Goal: Browse casually: Explore the website without a specific task or goal

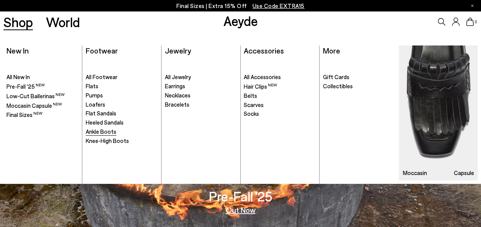
click at [96, 130] on span "Ankle Boots" at bounding box center [101, 131] width 31 height 7
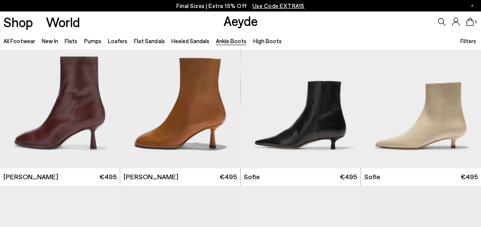
scroll to position [556, 0]
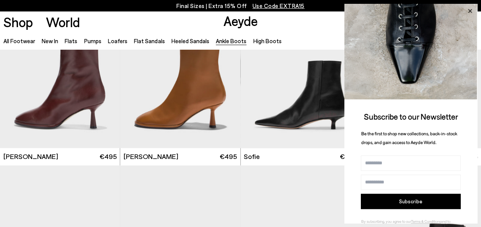
click at [470, 8] on icon at bounding box center [470, 11] width 10 height 10
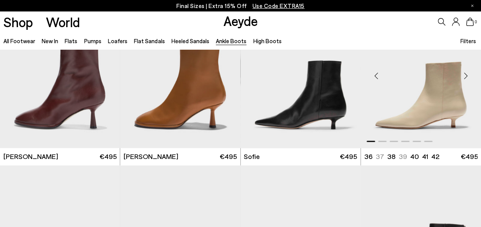
click at [467, 74] on div "Next slide" at bounding box center [465, 75] width 23 height 23
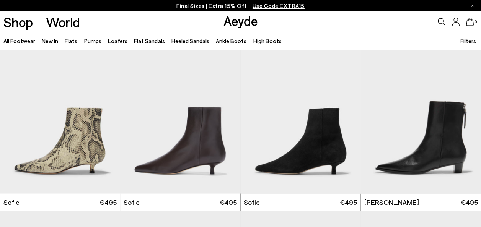
scroll to position [698, 0]
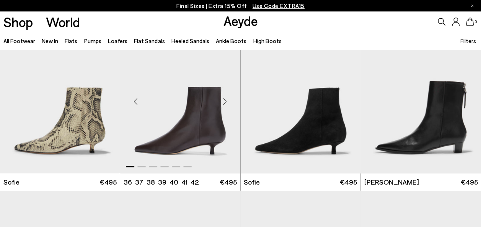
click at [227, 100] on div "Next slide" at bounding box center [224, 101] width 23 height 23
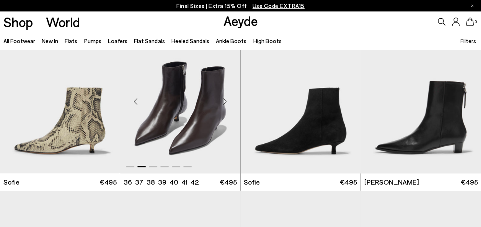
click at [227, 100] on div "Next slide" at bounding box center [224, 101] width 23 height 23
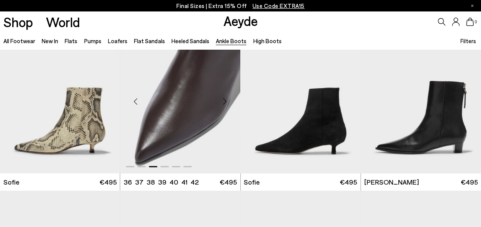
click at [227, 100] on div "Next slide" at bounding box center [224, 101] width 23 height 23
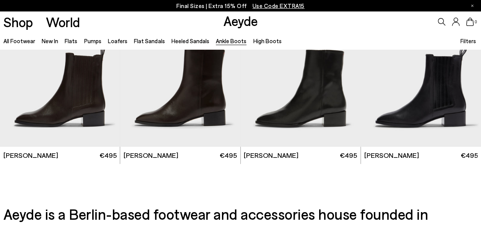
scroll to position [1372, 0]
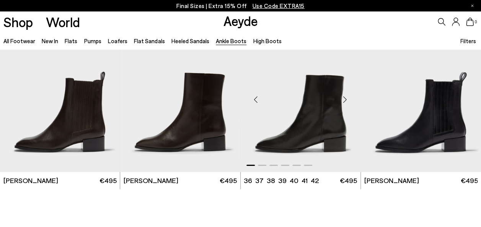
click at [344, 101] on div "Next slide" at bounding box center [345, 99] width 23 height 23
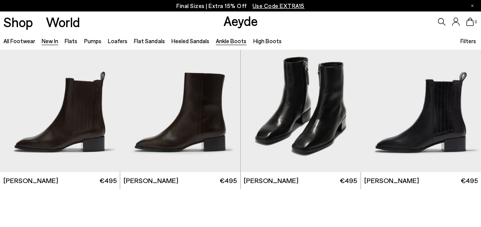
click at [52, 40] on link "New In" at bounding box center [50, 40] width 16 height 7
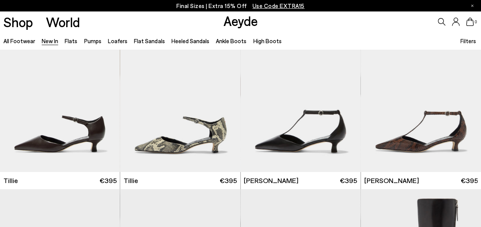
scroll to position [1407, 0]
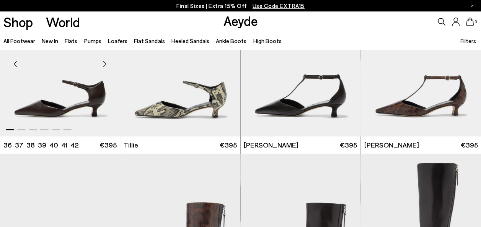
click at [105, 61] on div "Next slide" at bounding box center [104, 64] width 23 height 23
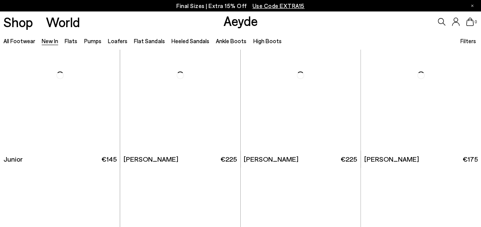
scroll to position [4441, 0]
